Goal: Check status: Check status

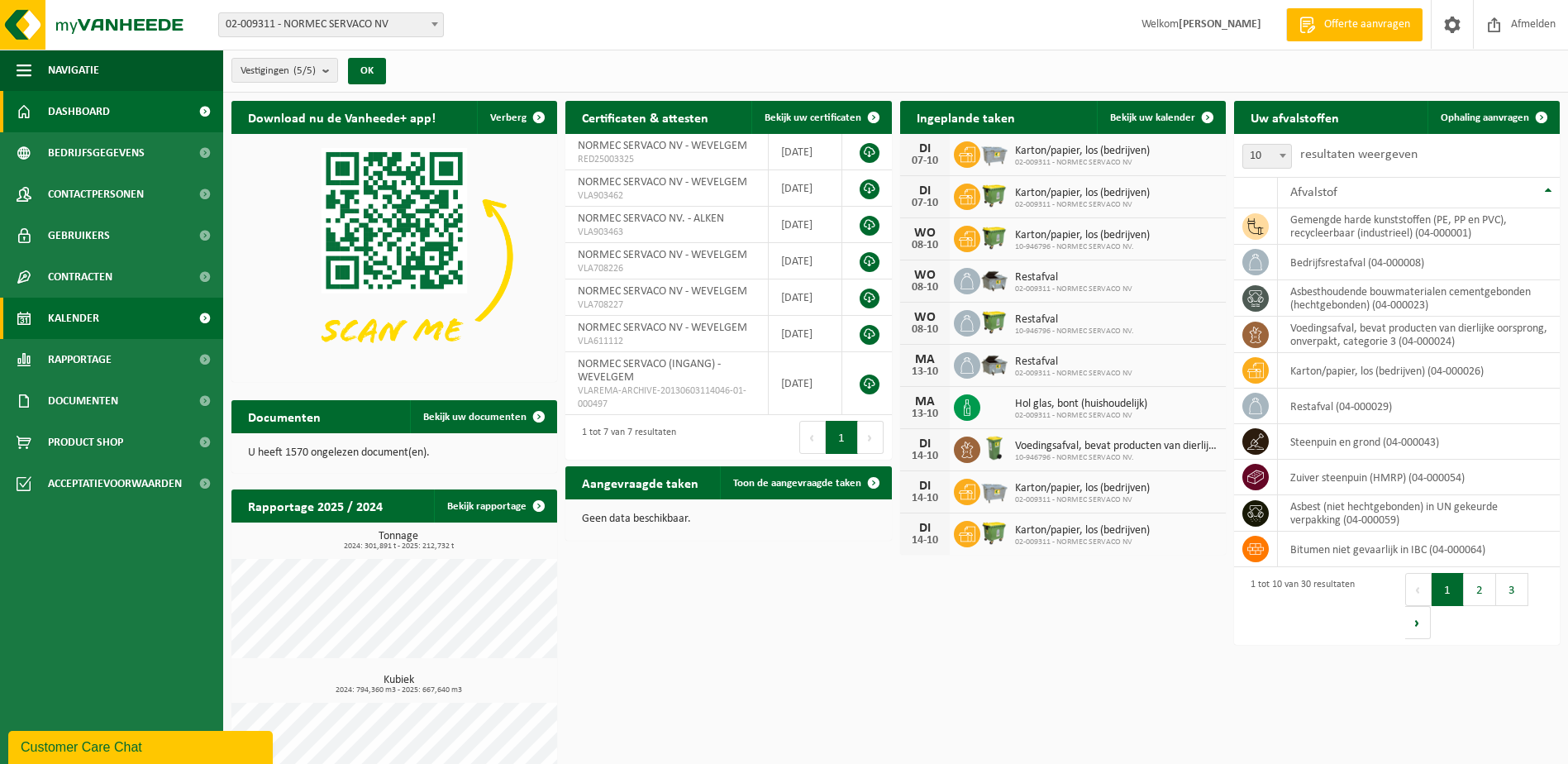
click at [110, 309] on link "Kalender" at bounding box center [112, 318] width 223 height 41
click at [83, 315] on span "Kalender" at bounding box center [73, 318] width 51 height 41
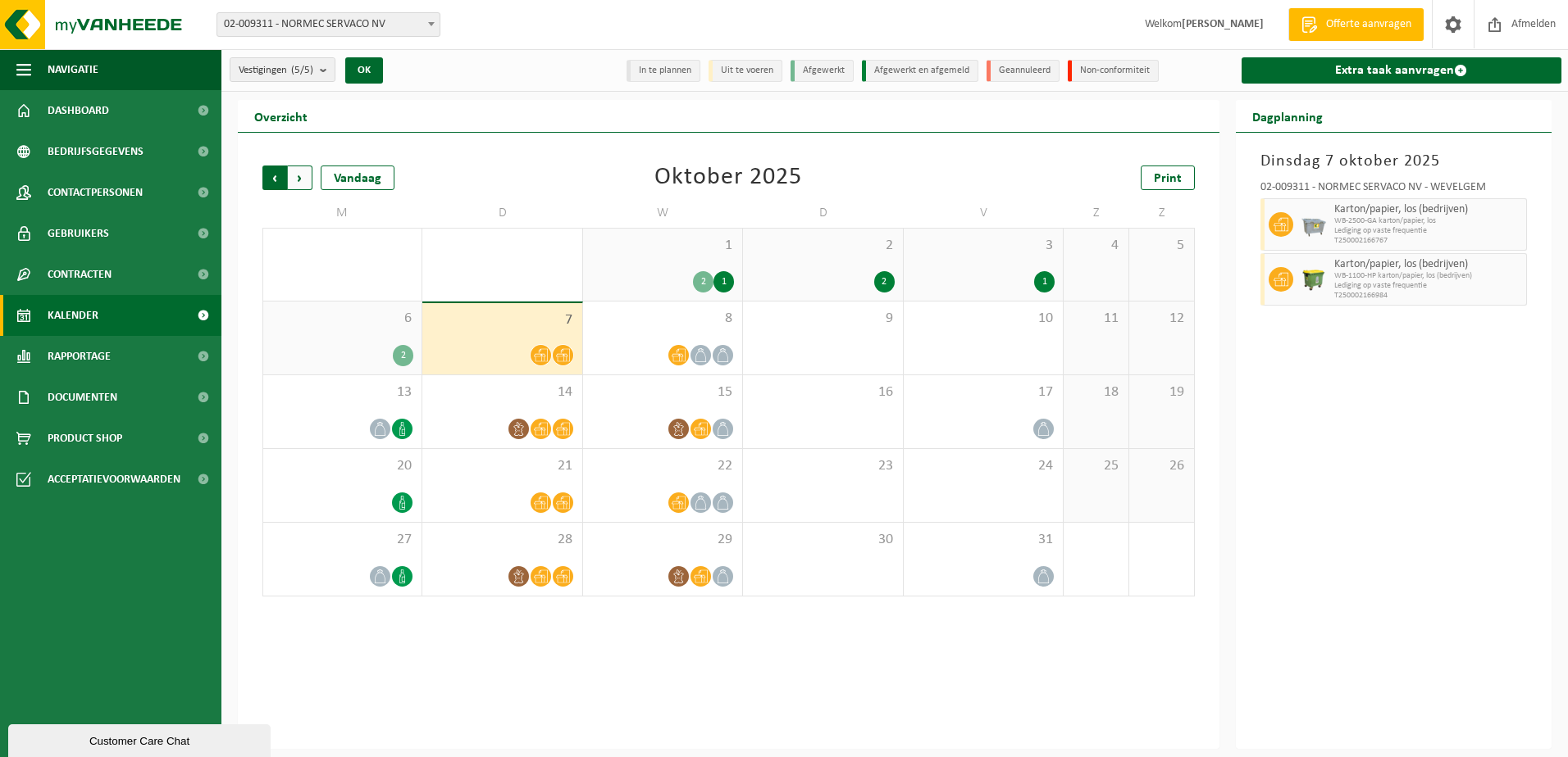
click at [305, 181] on span "Volgende" at bounding box center [300, 178] width 24 height 24
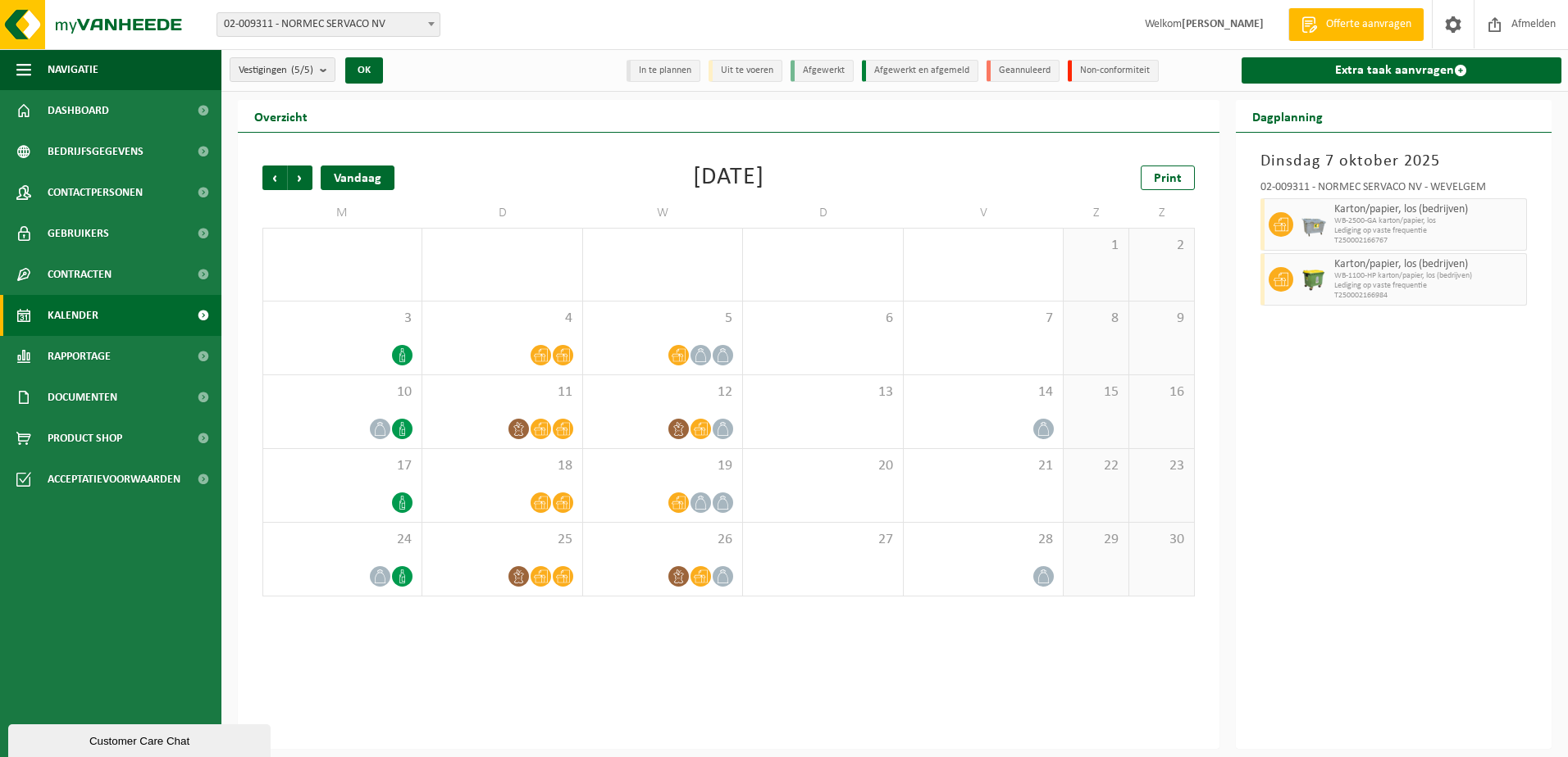
click at [334, 172] on div "Vandaag" at bounding box center [357, 178] width 74 height 24
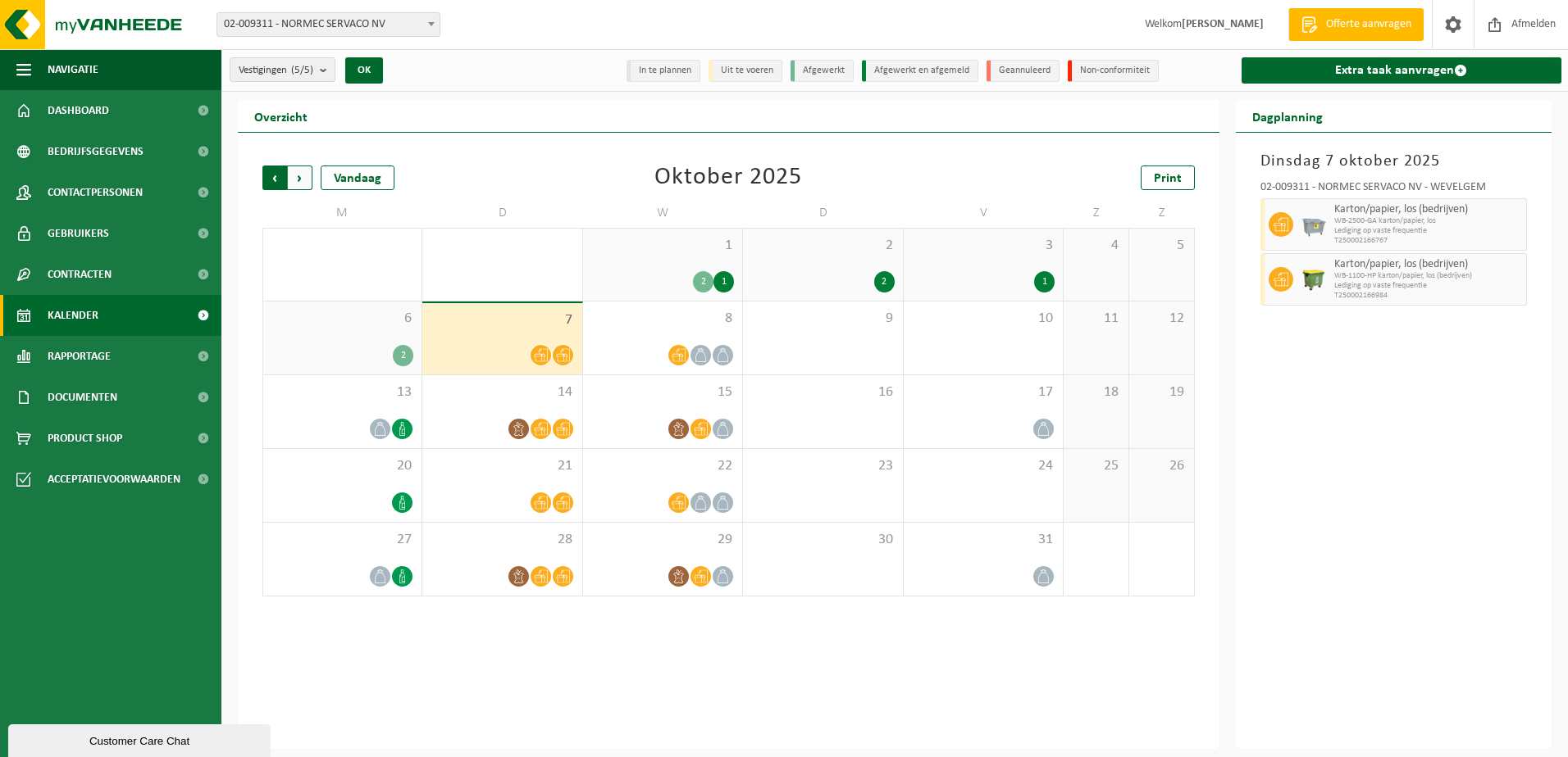
click at [301, 174] on span "Volgende" at bounding box center [300, 178] width 24 height 24
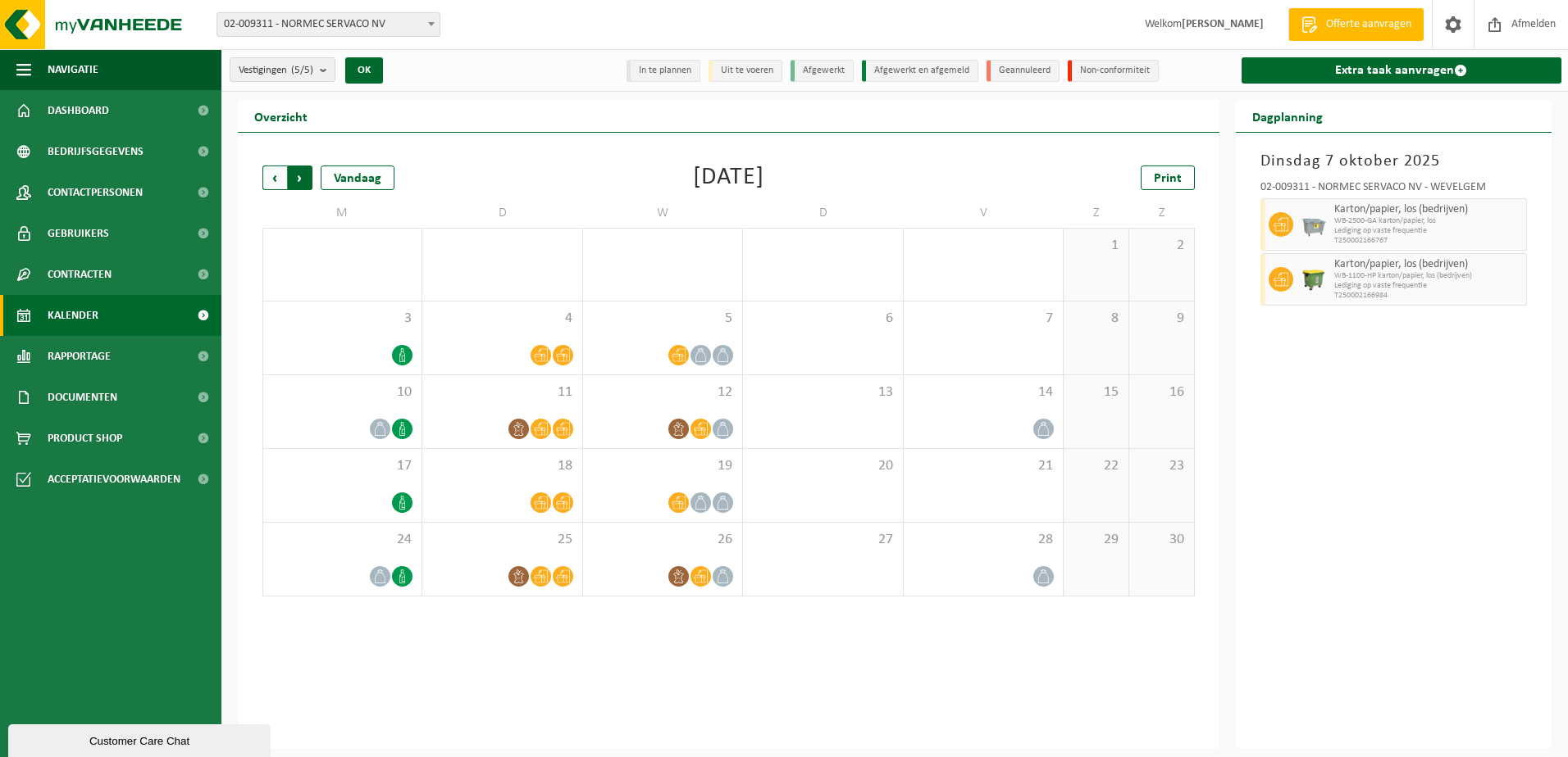
click at [272, 171] on span "Vorige" at bounding box center [275, 178] width 24 height 24
